Goal: Use online tool/utility: Use online tool/utility

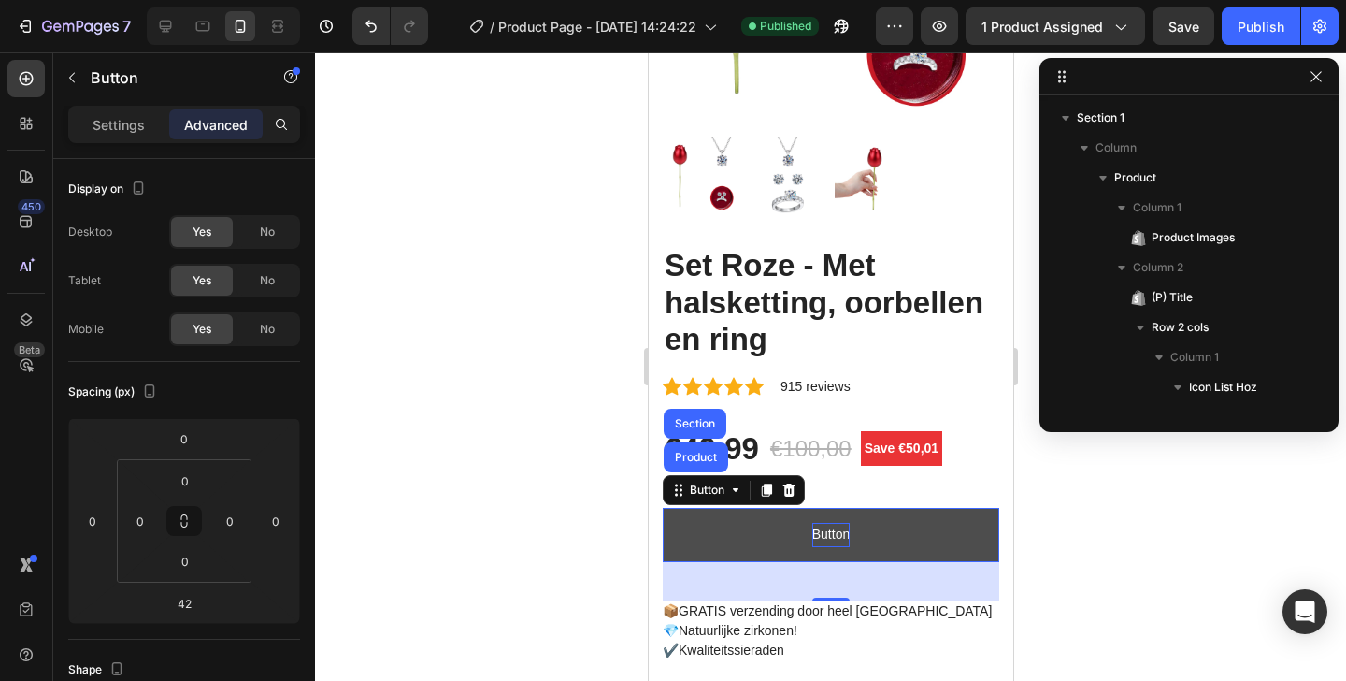
scroll to position [679, 0]
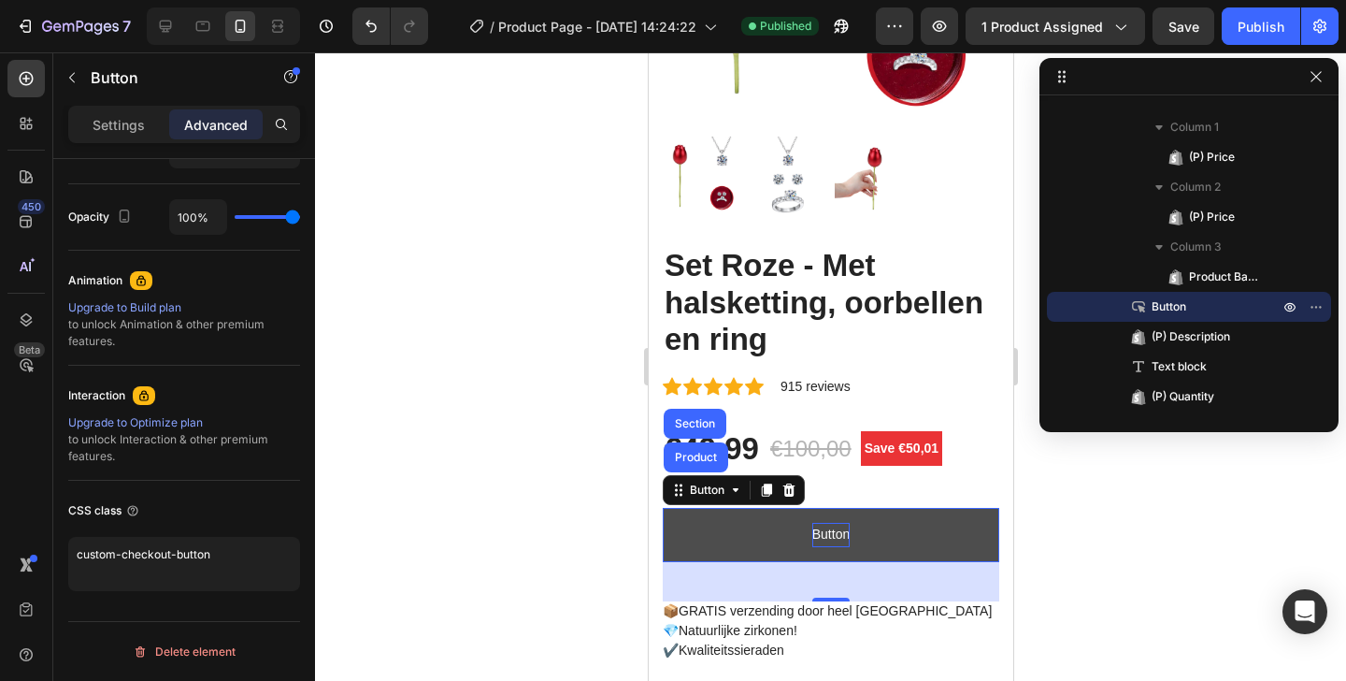
click at [812, 523] on p "Button" at bounding box center [830, 534] width 37 height 23
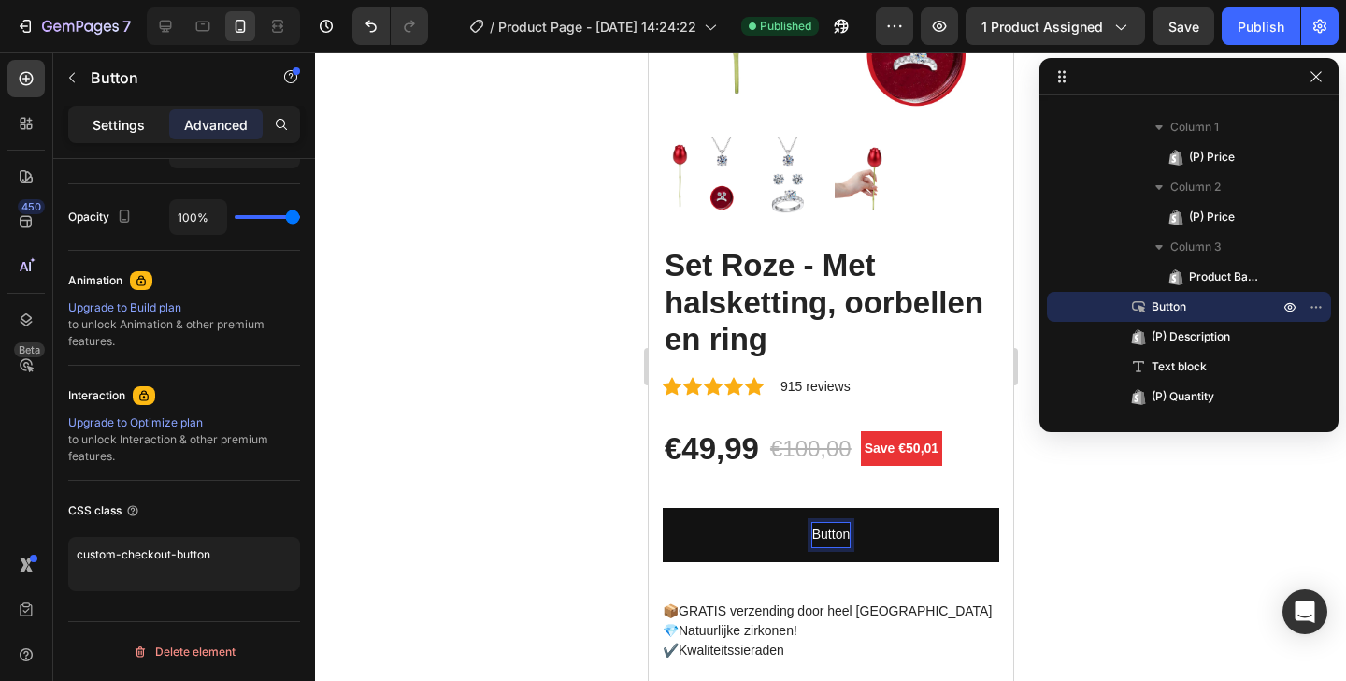
click at [105, 117] on p "Settings" at bounding box center [119, 125] width 52 height 20
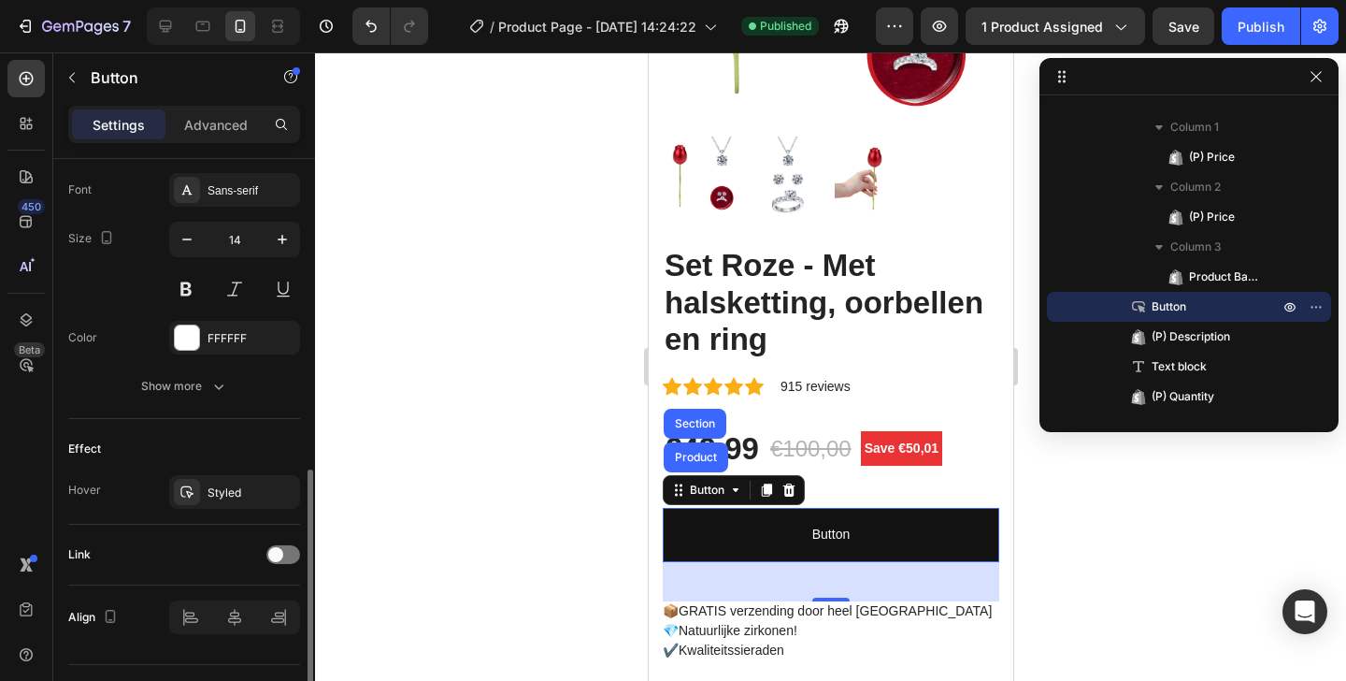
scroll to position [766, 0]
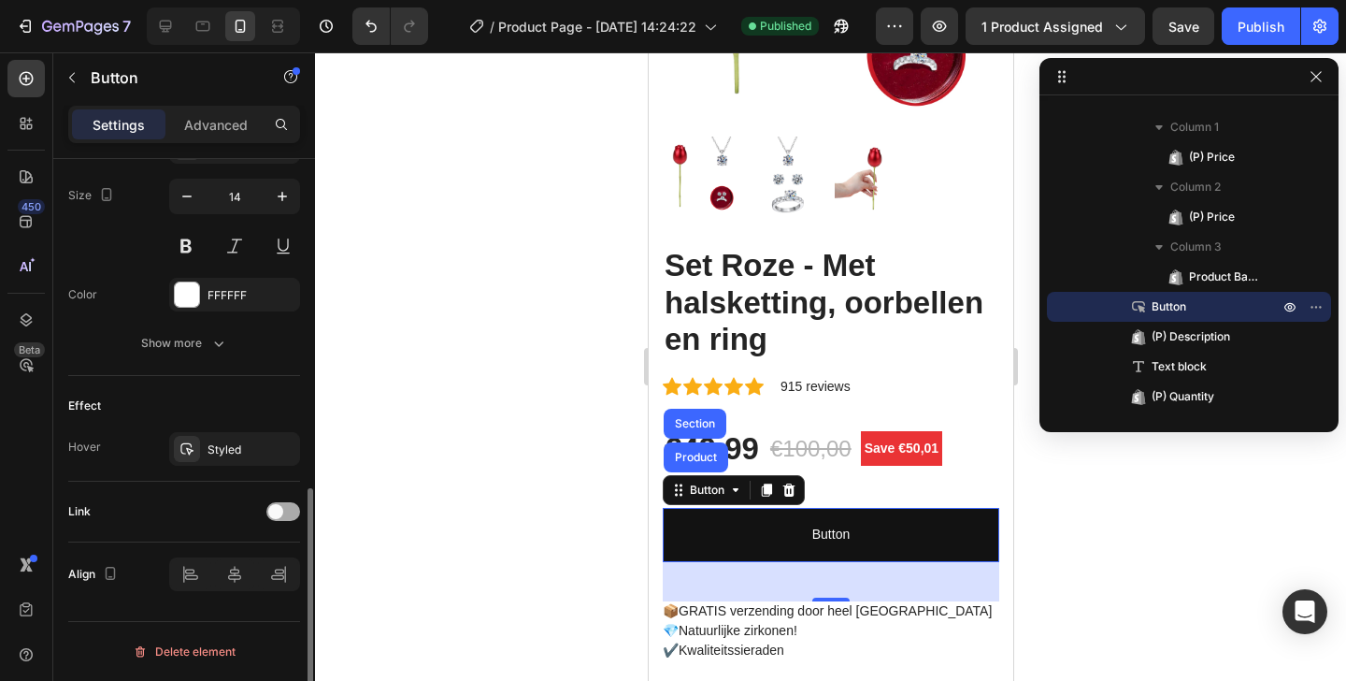
click at [275, 514] on span at bounding box center [275, 511] width 15 height 15
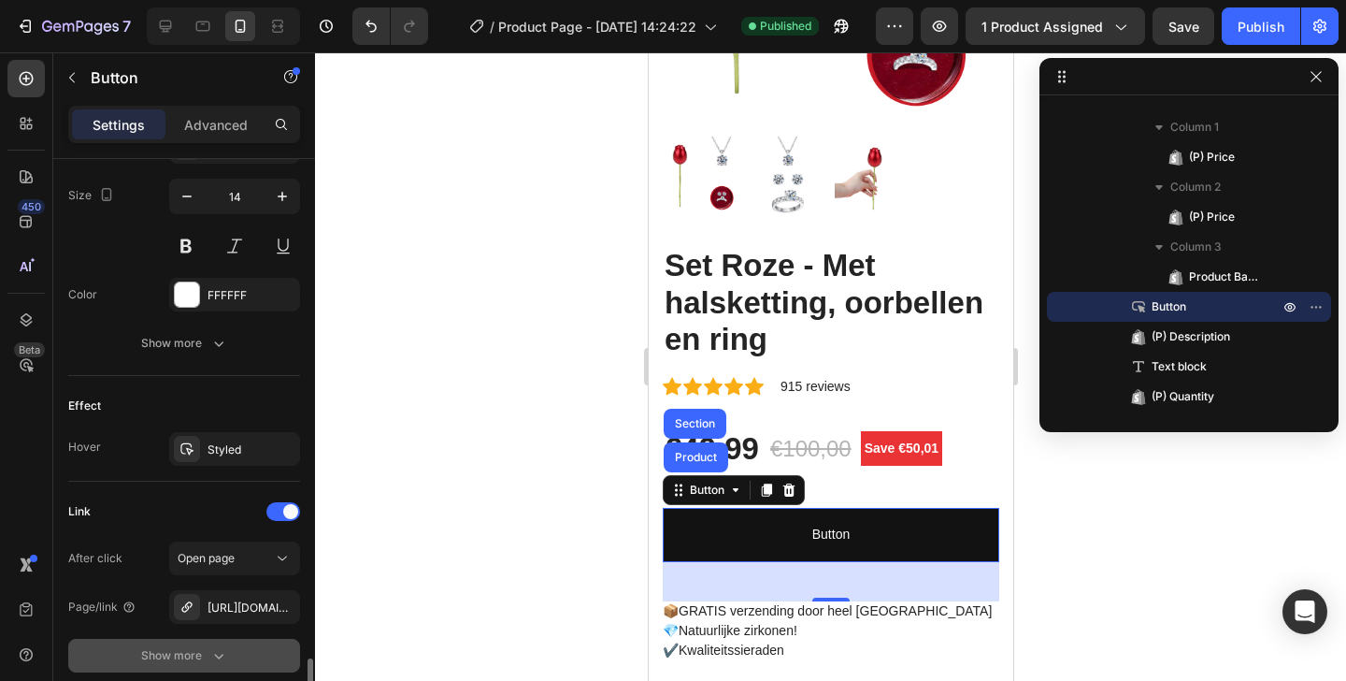
scroll to position [912, 0]
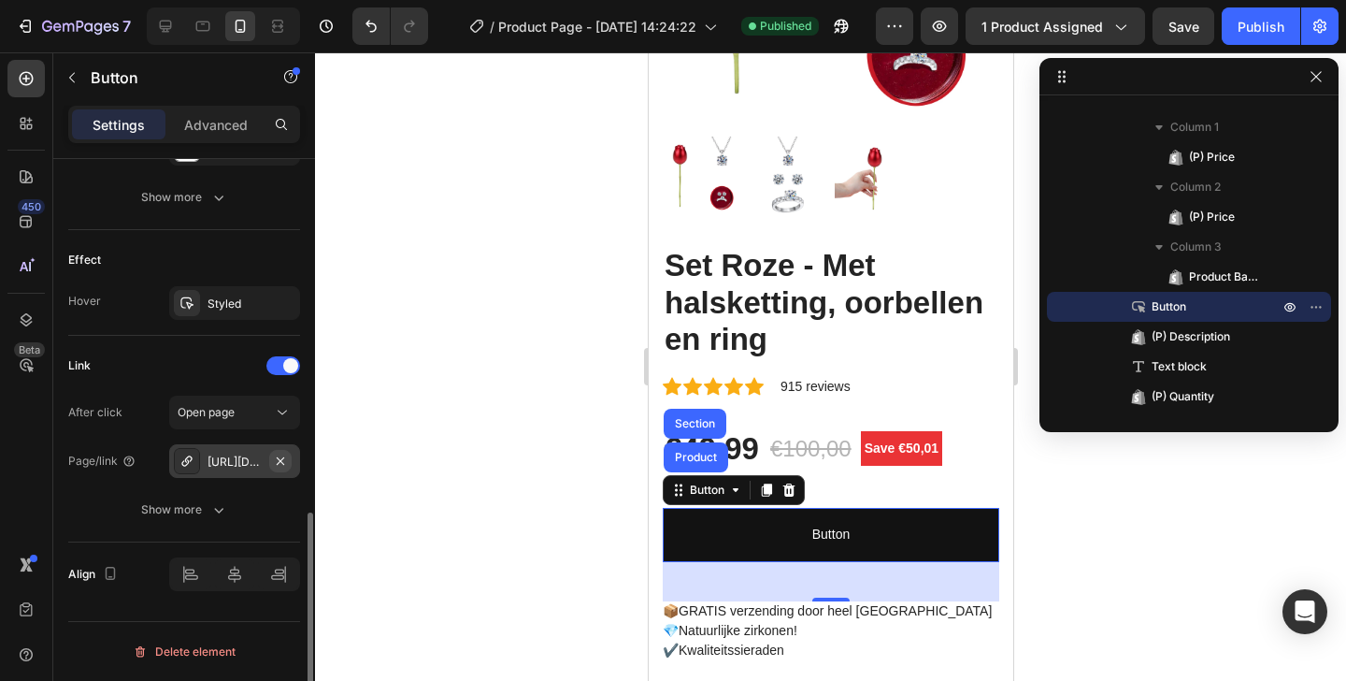
click at [272, 460] on button "button" at bounding box center [280, 461] width 22 height 22
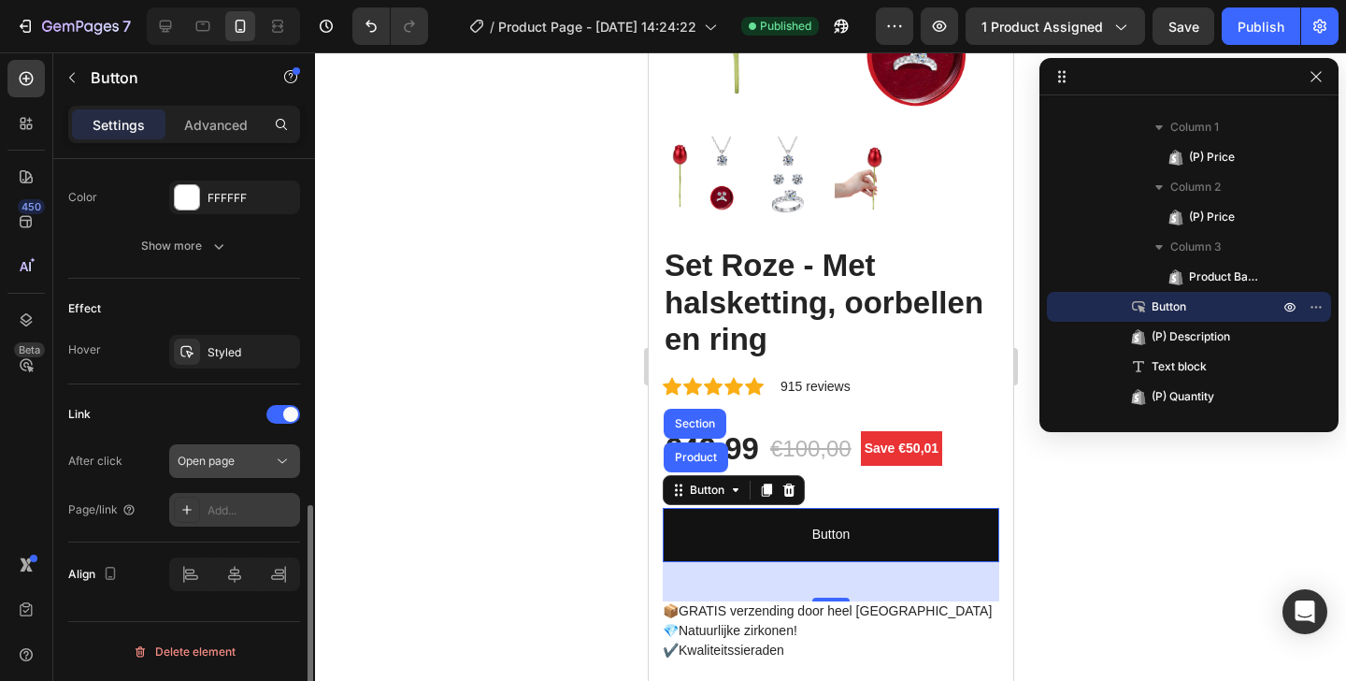
scroll to position [863, 0]
click at [221, 499] on div "Add..." at bounding box center [234, 510] width 131 height 34
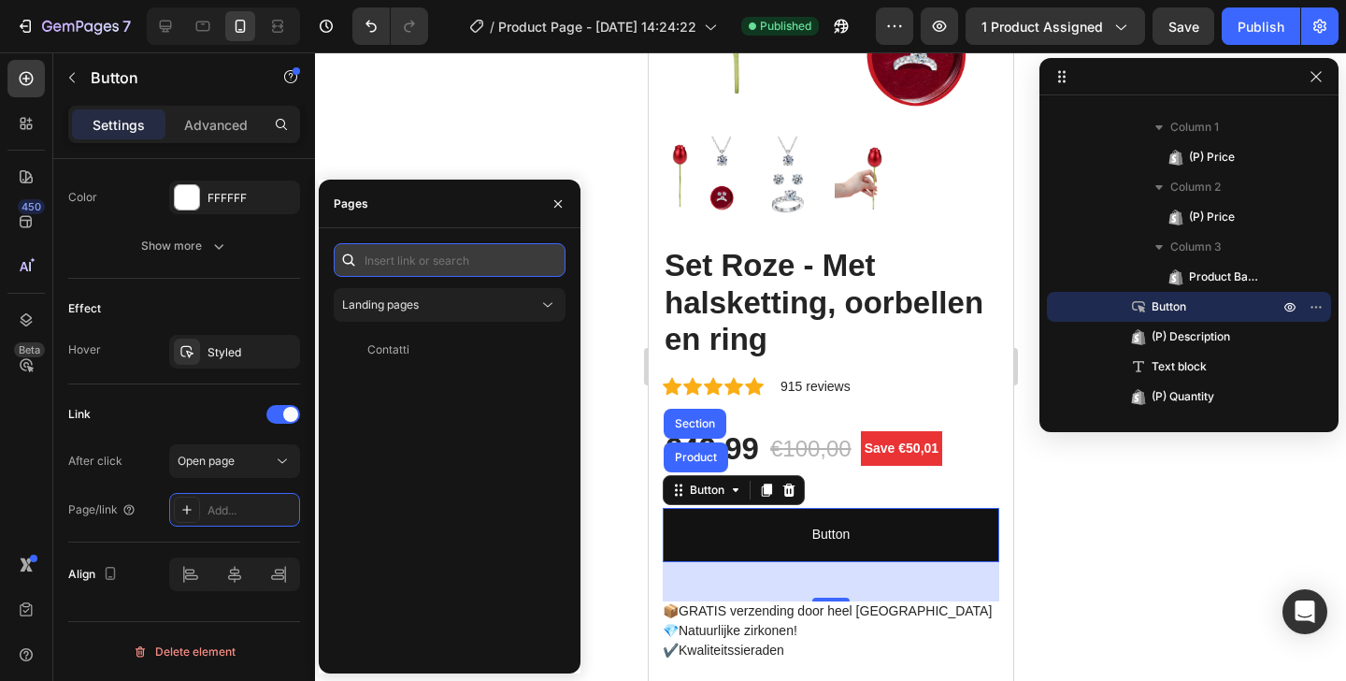
click at [410, 266] on input "text" at bounding box center [450, 260] width 232 height 34
paste input "[URL][DOMAIN_NAME]"
click at [427, 259] on input "[URL][DOMAIN_NAME]" at bounding box center [450, 260] width 232 height 34
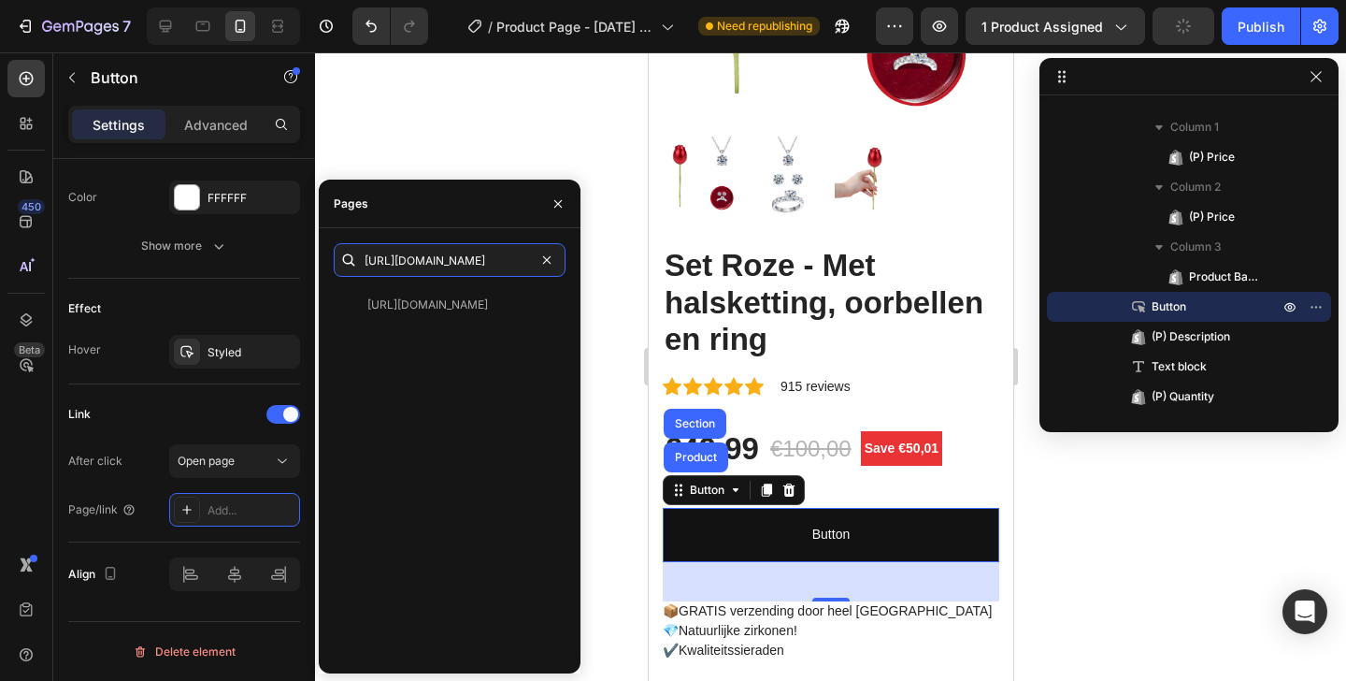
type input "[URL][DOMAIN_NAME]"
click at [515, 395] on div "[URL][DOMAIN_NAME] View" at bounding box center [450, 473] width 232 height 370
click at [1271, 22] on div "Publish" at bounding box center [1261, 27] width 47 height 20
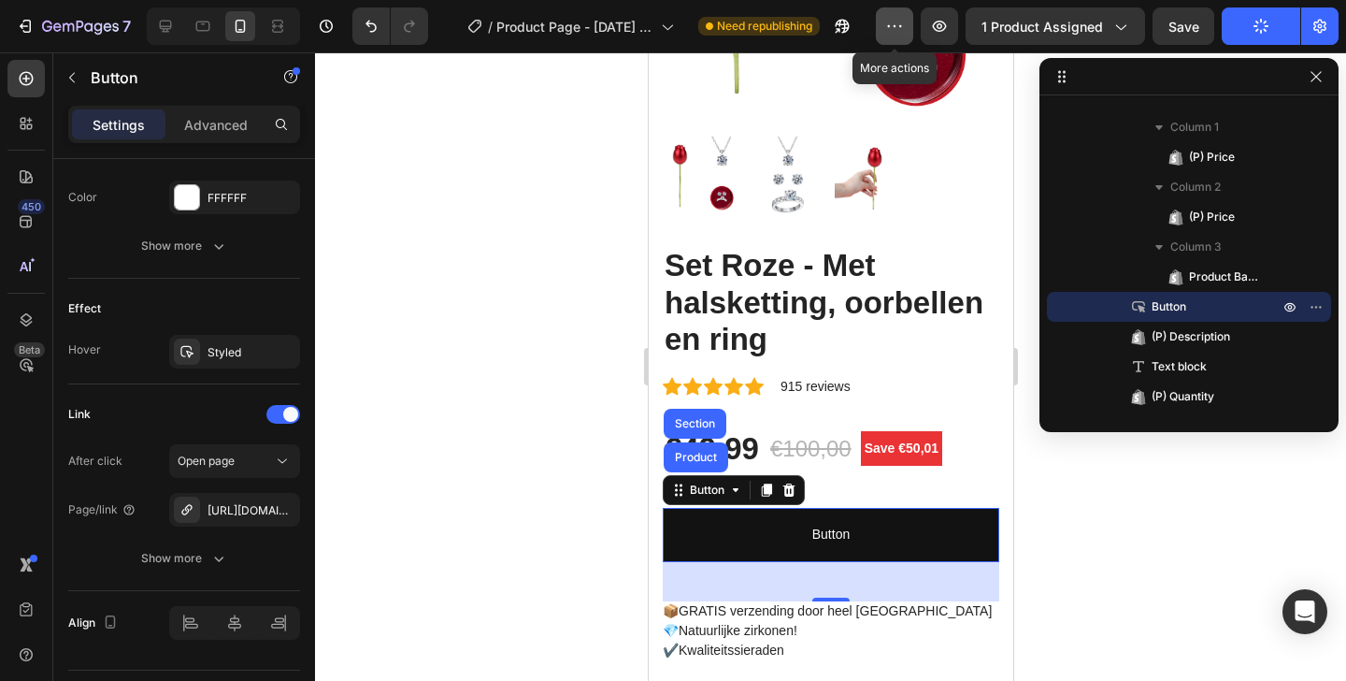
click at [886, 19] on button "button" at bounding box center [894, 25] width 37 height 37
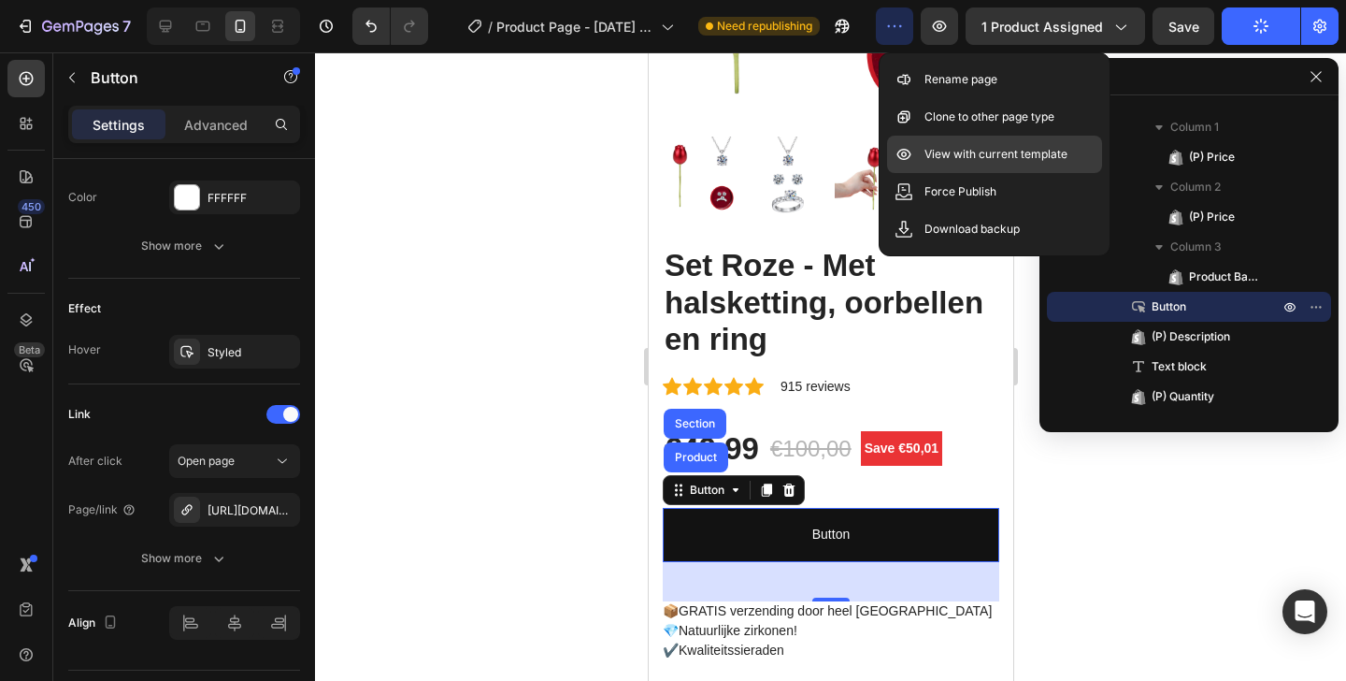
click at [942, 157] on p "View with current template" at bounding box center [996, 154] width 143 height 19
